Goal: Find specific page/section: Locate a particular part of the current website

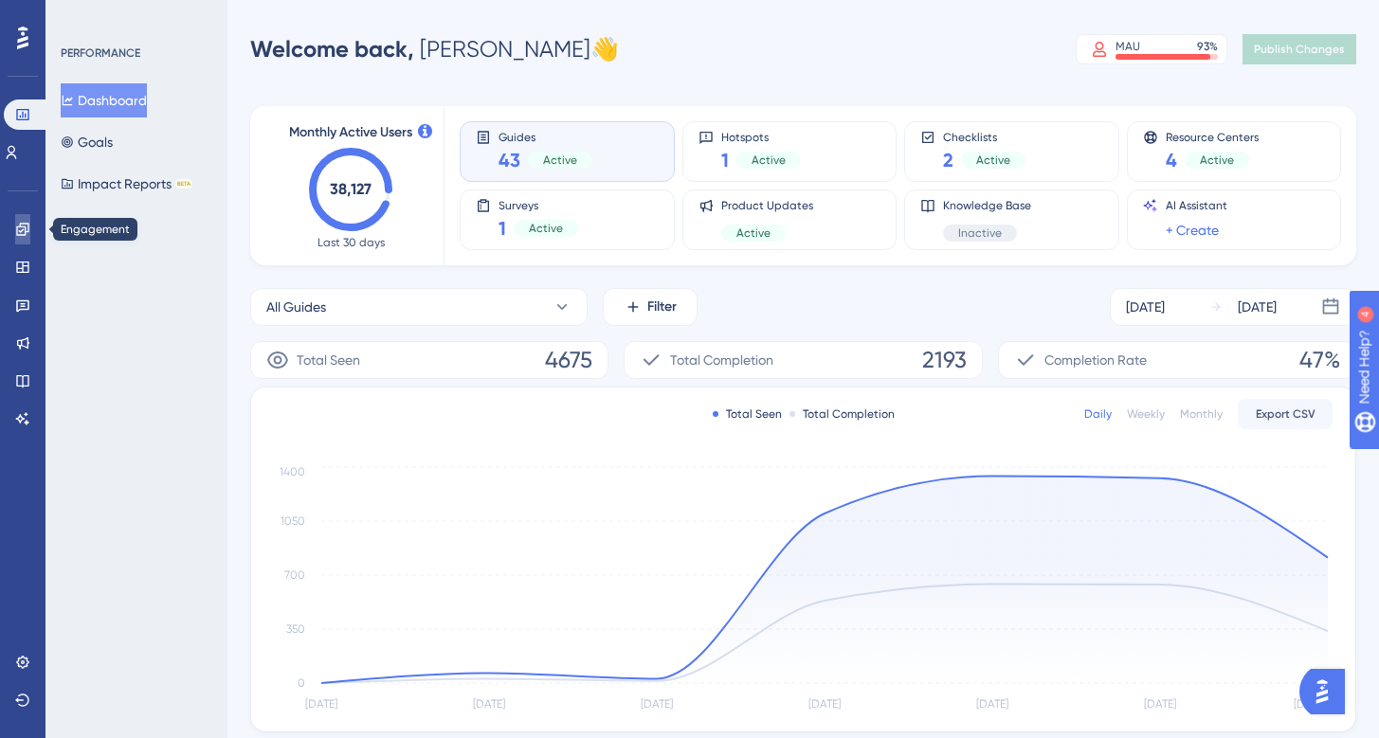
click at [25, 222] on icon at bounding box center [22, 229] width 15 height 15
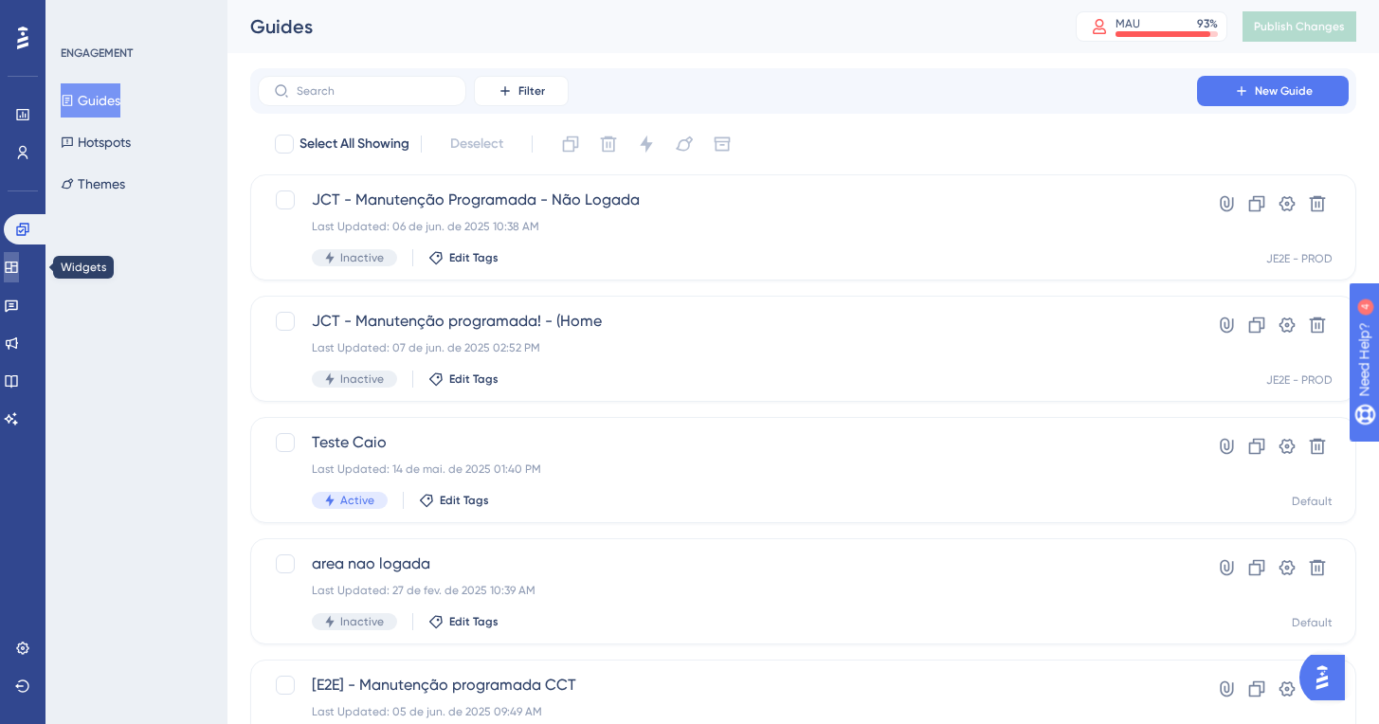
click at [19, 265] on icon at bounding box center [11, 267] width 15 height 15
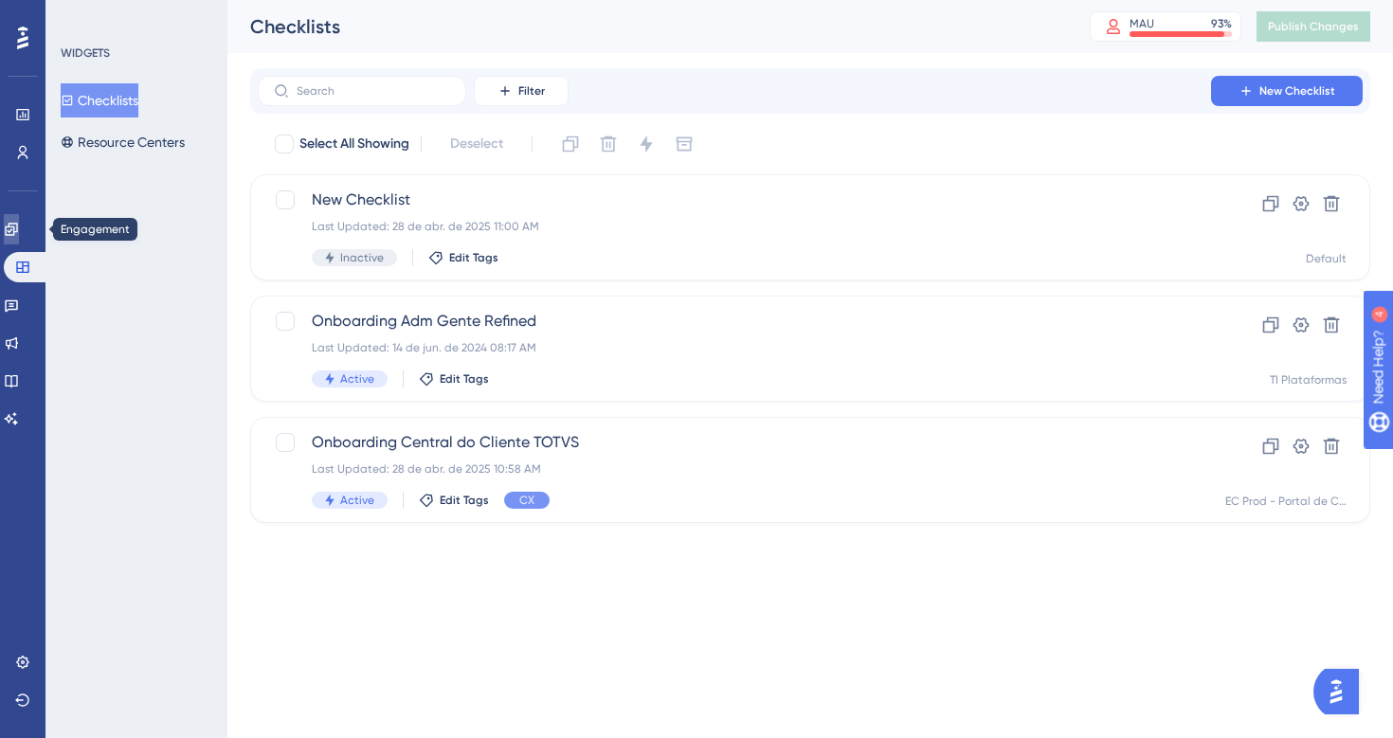
click at [19, 228] on icon at bounding box center [11, 229] width 15 height 15
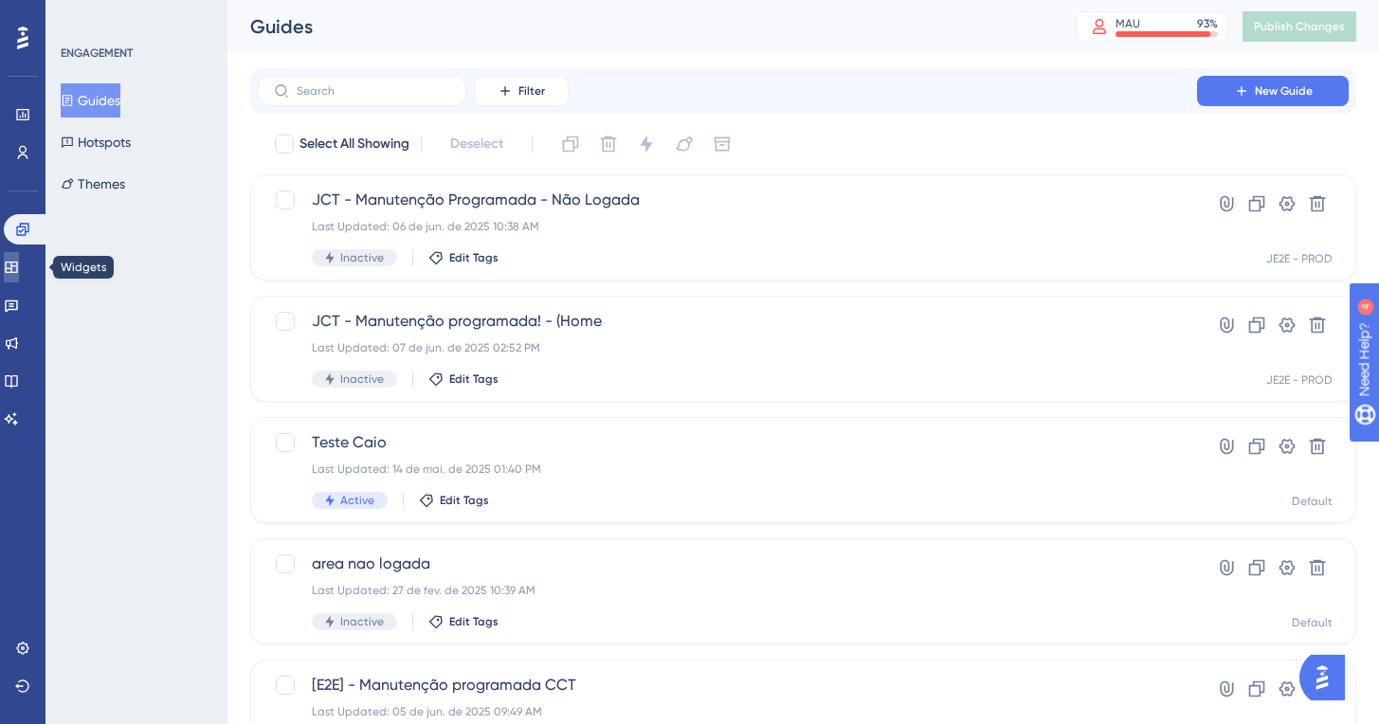
click at [19, 254] on link at bounding box center [11, 267] width 15 height 30
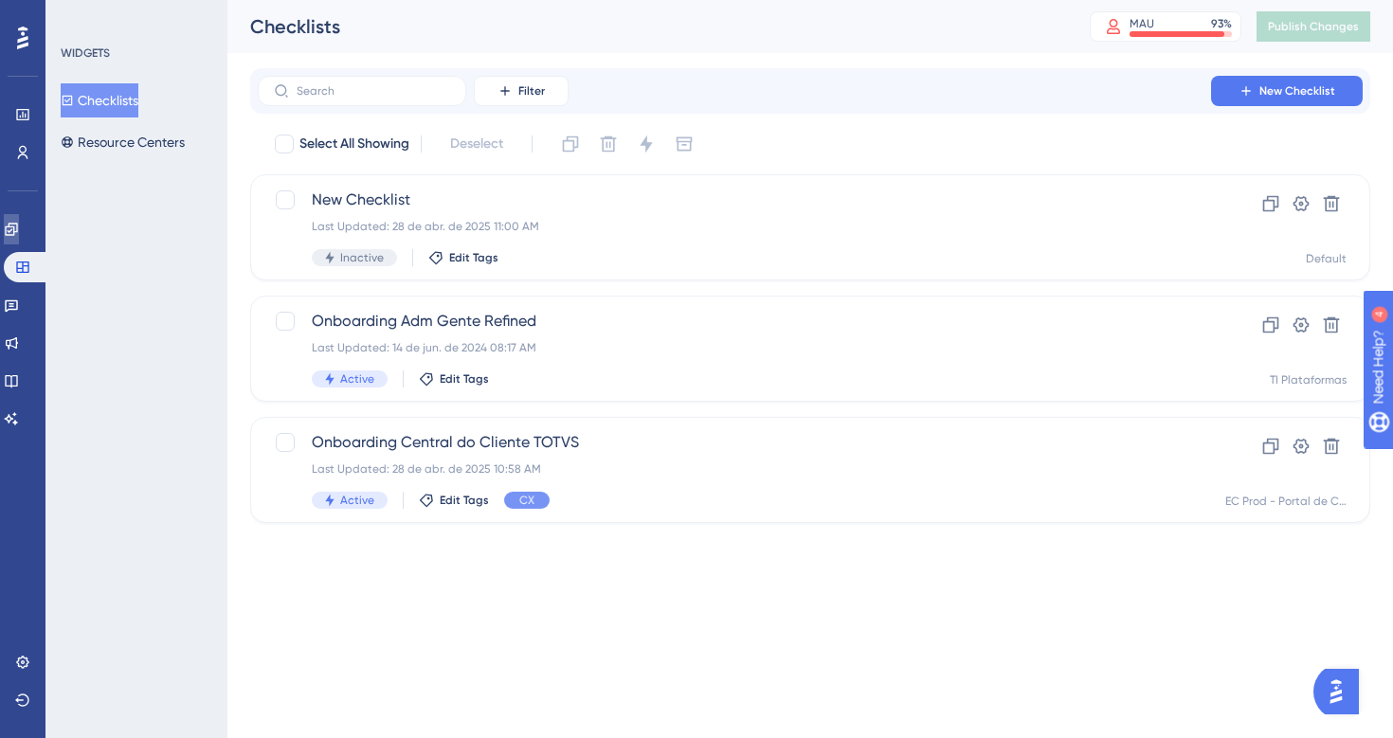
click at [19, 238] on link at bounding box center [11, 229] width 15 height 30
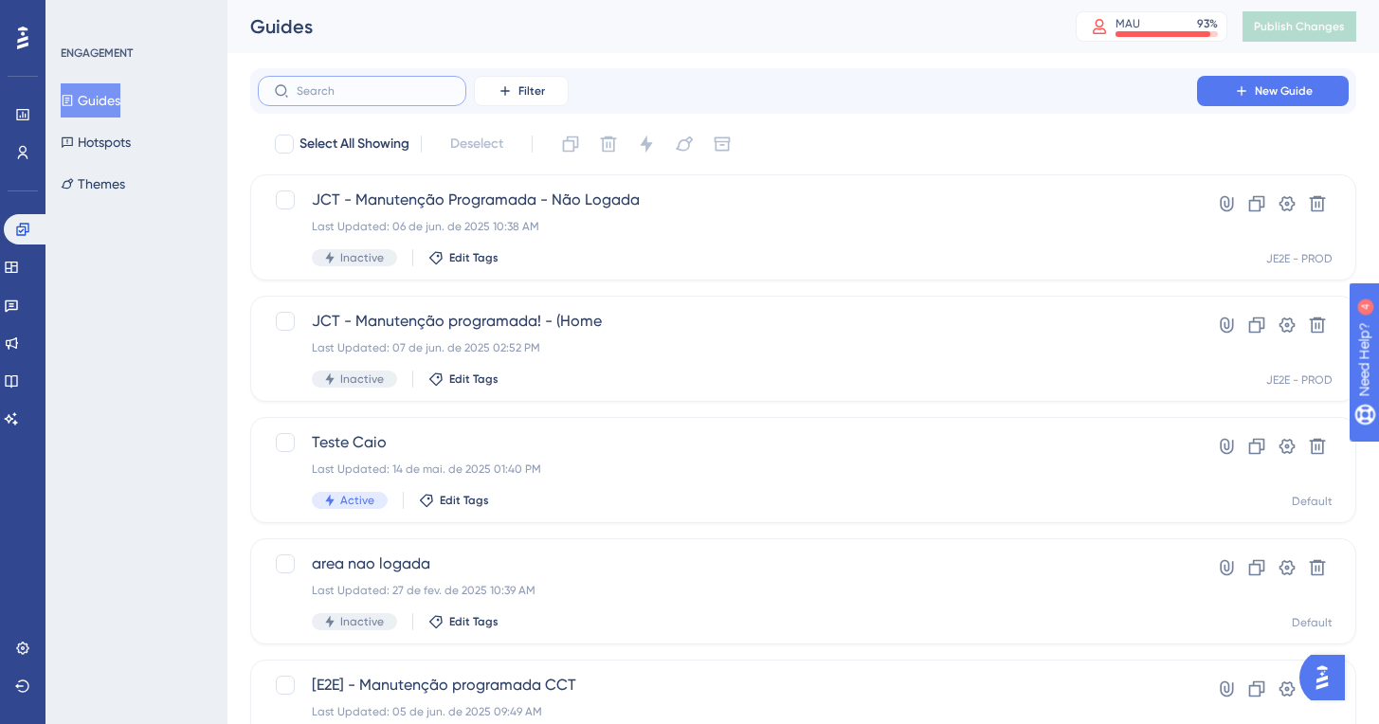
click at [341, 90] on input "text" at bounding box center [374, 90] width 154 height 13
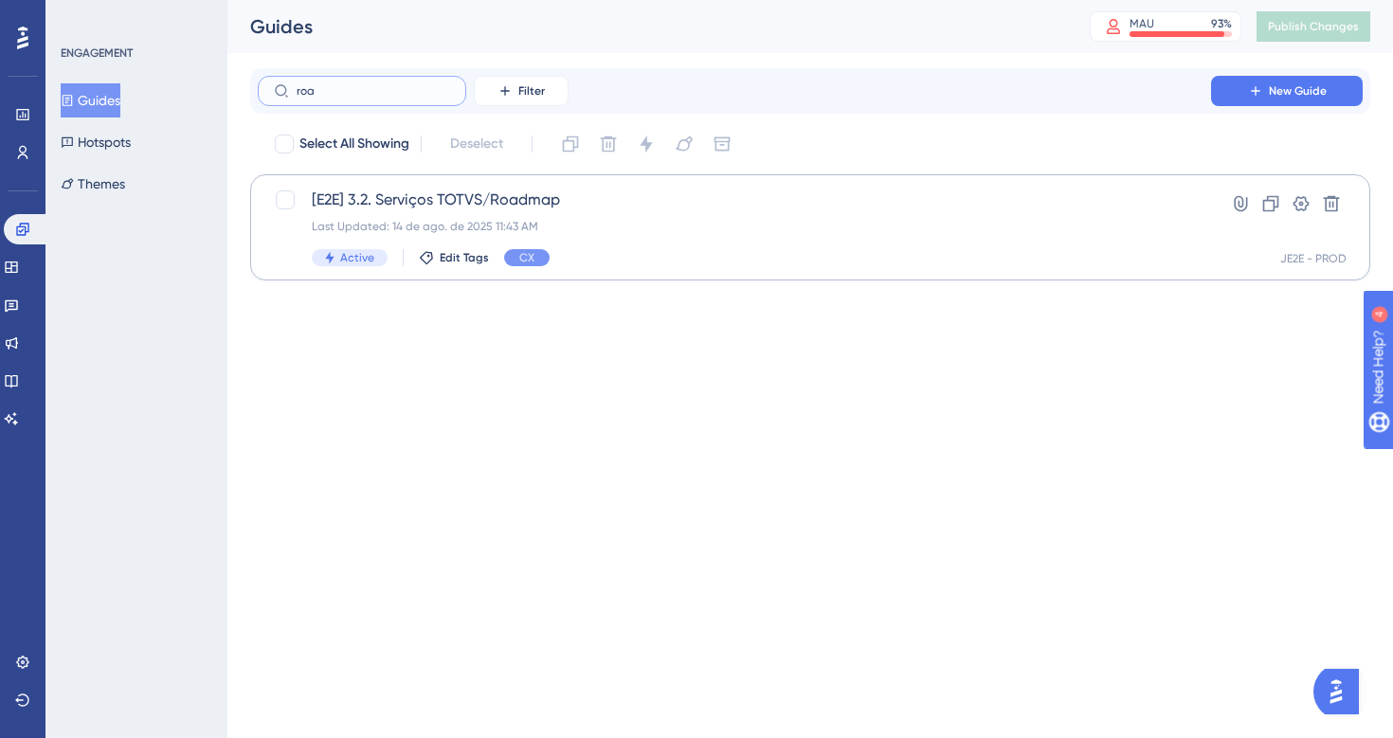
type input "roa"
click at [630, 211] on div "[E2E] 3.2. Serviços TOTVS/Roadmap Last Updated: 14 de ago. de 2025 11:43 AM Act…" at bounding box center [735, 228] width 846 height 78
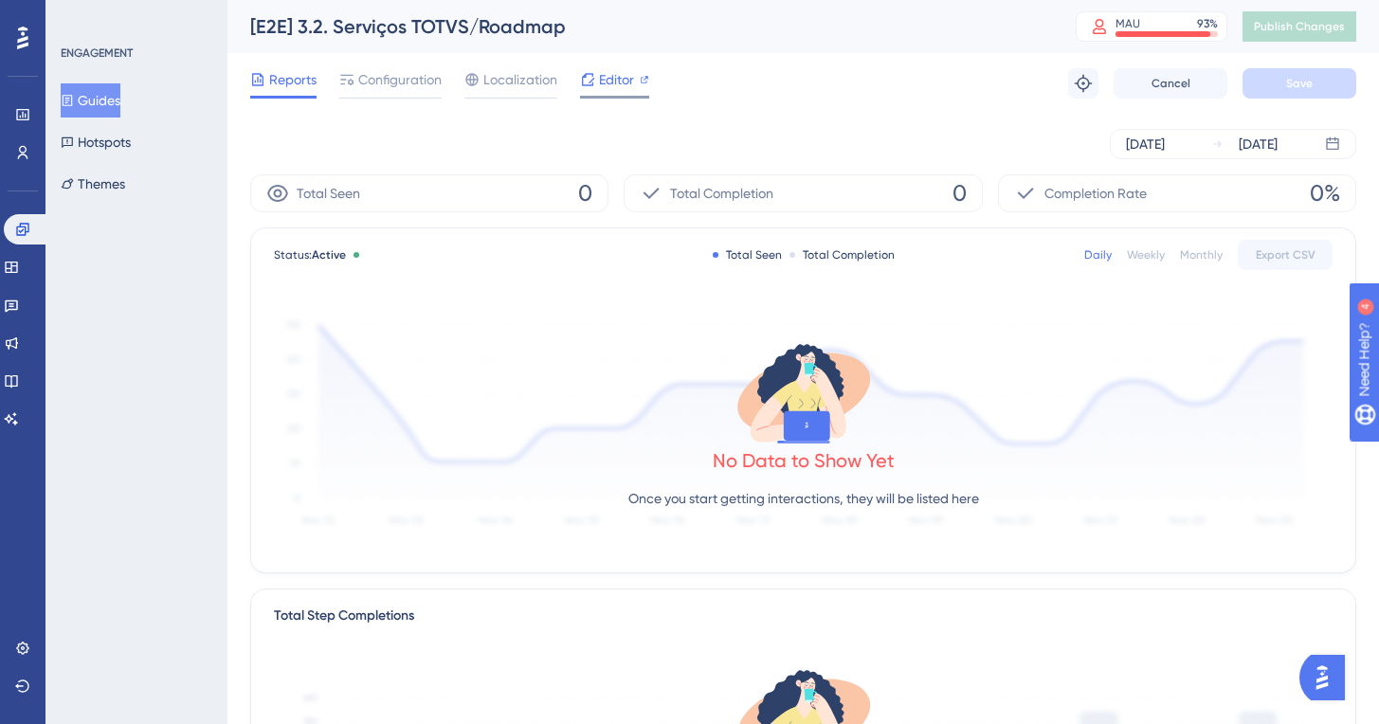
click at [599, 89] on span "Editor" at bounding box center [616, 79] width 35 height 23
